Goal: Information Seeking & Learning: Learn about a topic

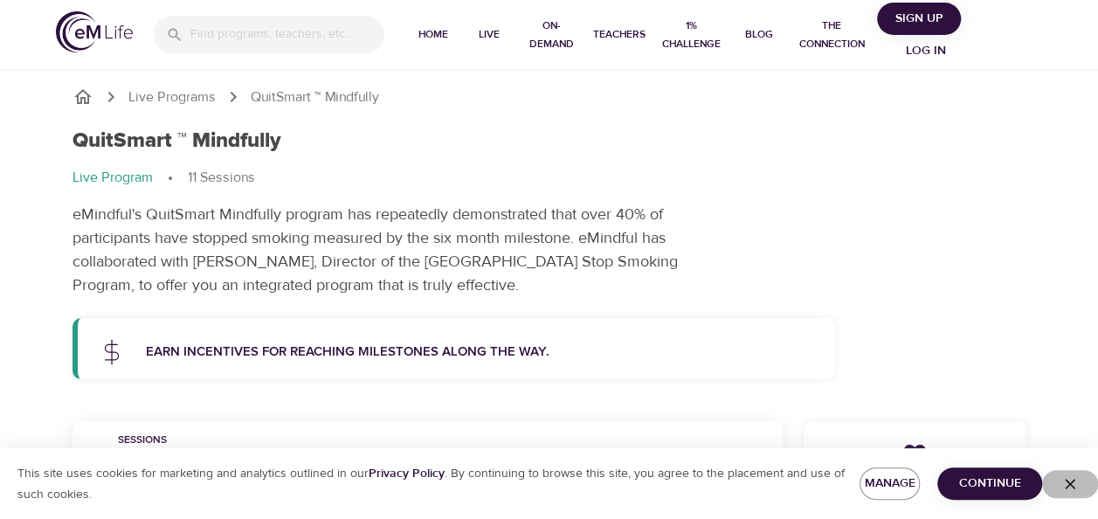
click at [1067, 481] on icon "button" at bounding box center [1070, 484] width 10 height 10
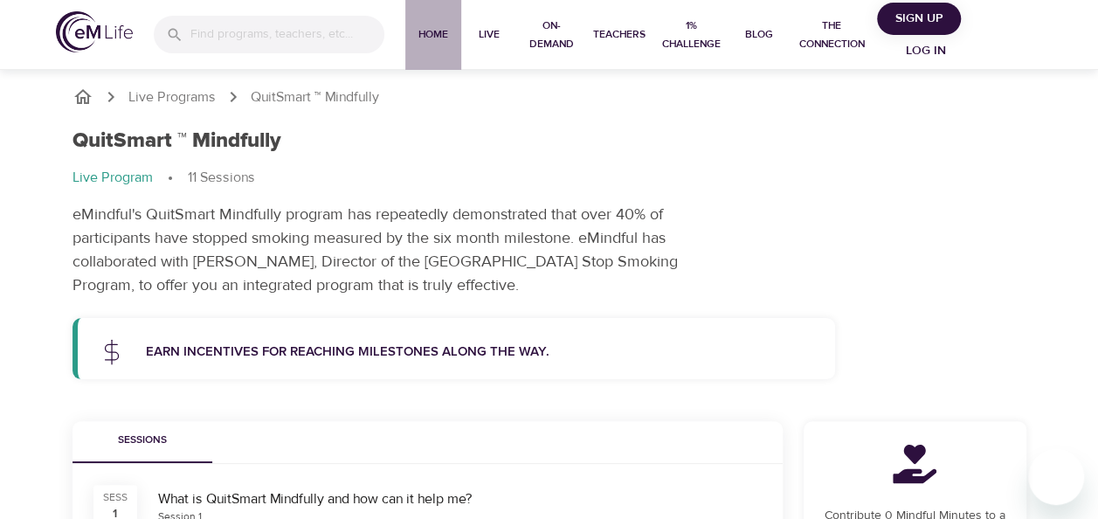
click at [435, 28] on span "Home" at bounding box center [433, 34] width 42 height 18
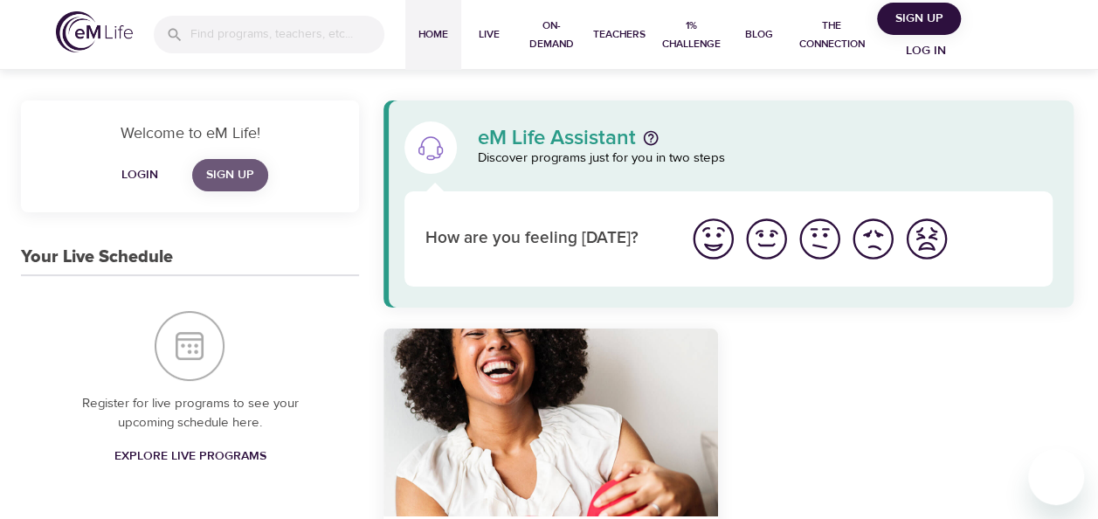
click at [231, 173] on span "Sign Up" at bounding box center [230, 175] width 48 height 22
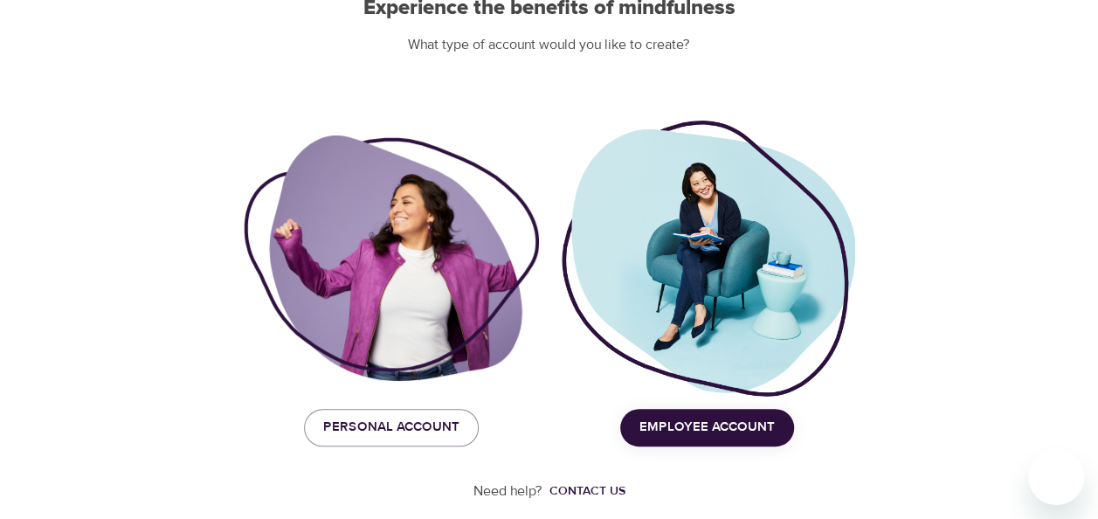
scroll to position [215, 0]
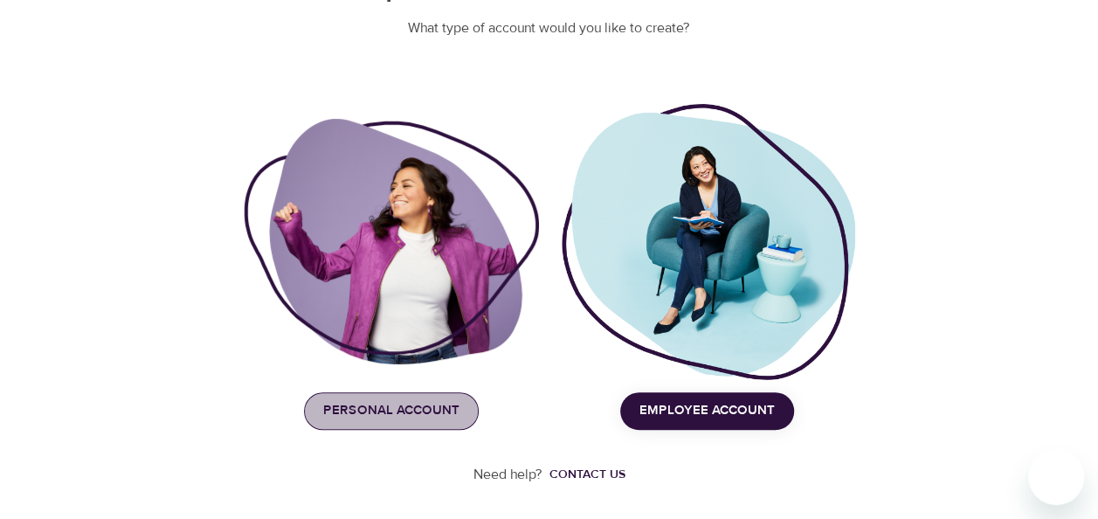
click at [390, 400] on span "Personal Account" at bounding box center [391, 410] width 136 height 23
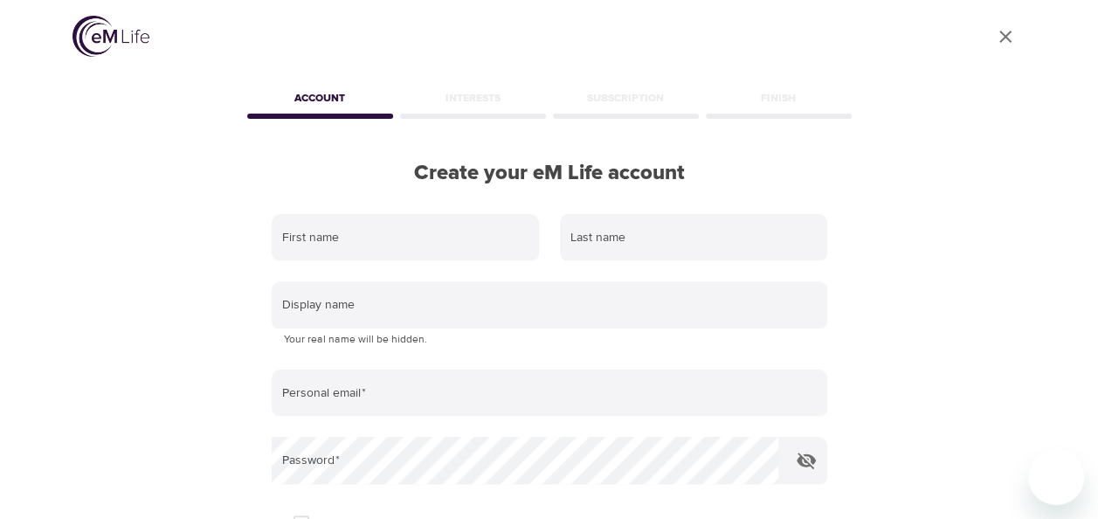
scroll to position [0, 0]
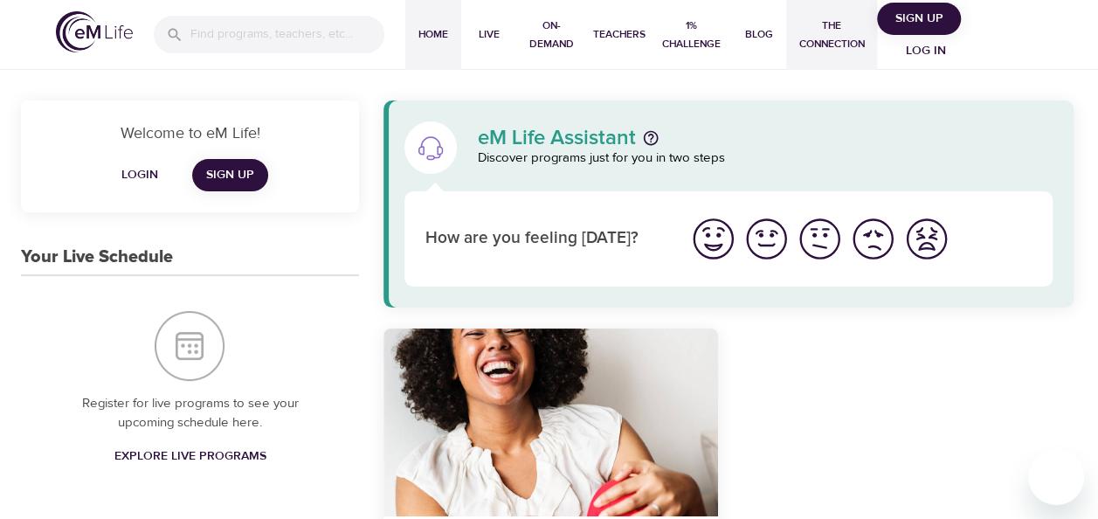
click at [856, 30] on span "The Connection" at bounding box center [831, 35] width 77 height 37
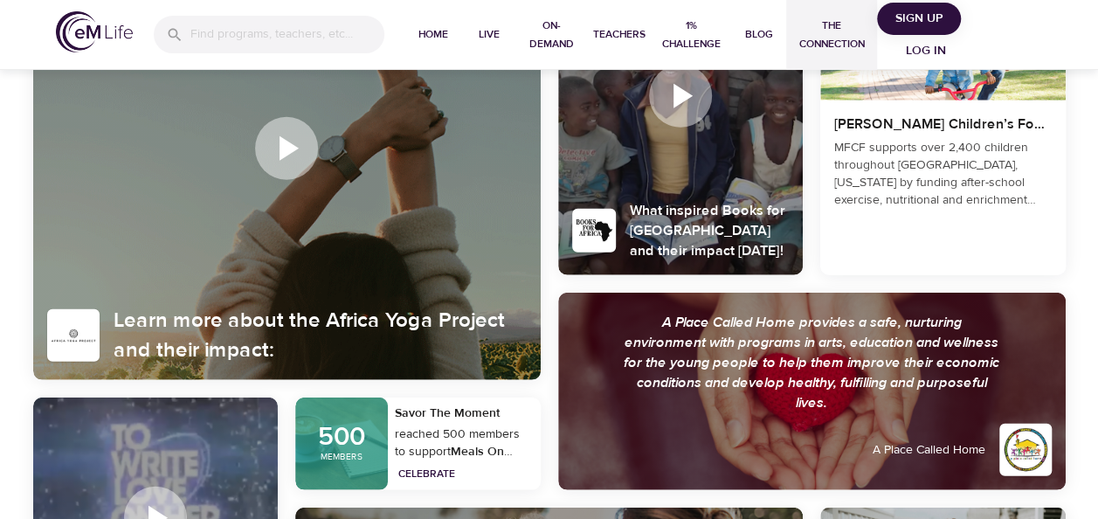
scroll to position [2377, 0]
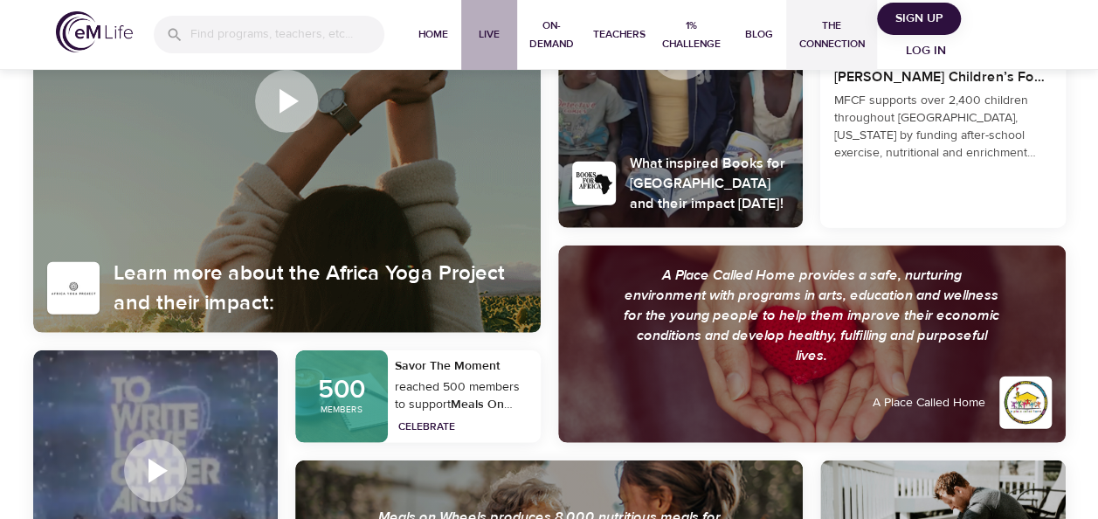
click at [486, 32] on span "Live" at bounding box center [489, 34] width 42 height 18
